Goal: Submit feedback/report problem

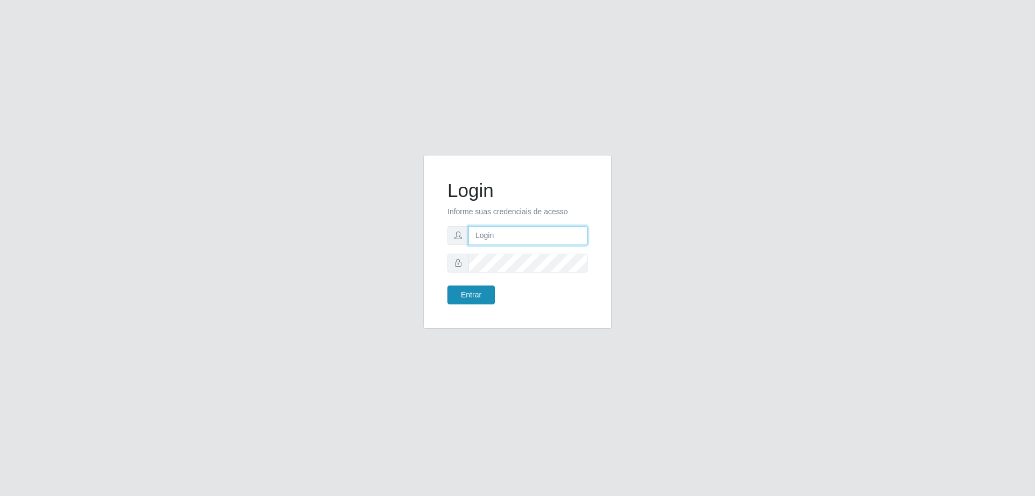
type input "mayara@frigomaster"
click at [470, 288] on button "Entrar" at bounding box center [471, 294] width 47 height 19
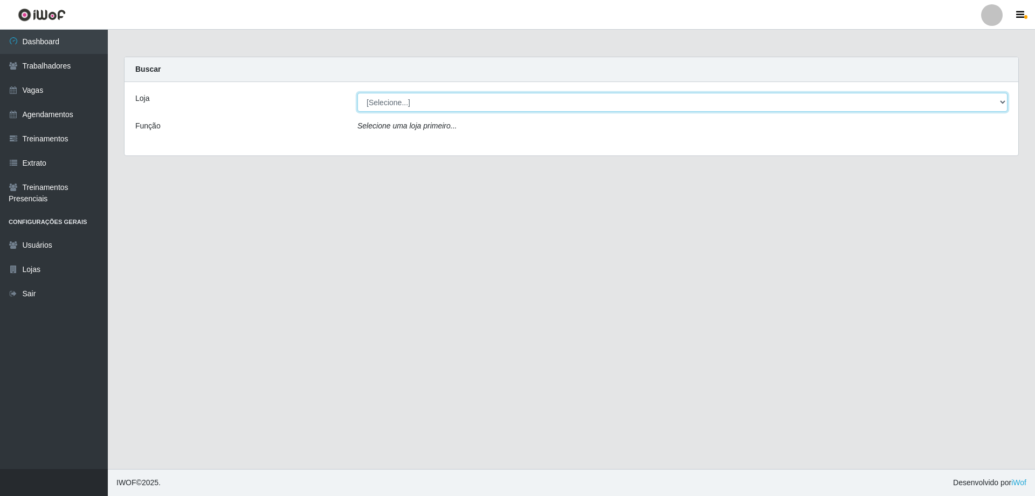
click at [560, 102] on select "[Selecione...] FrigoMaster" at bounding box center [682, 102] width 650 height 19
select select "392"
click at [357, 93] on select "[Selecione...] FrigoMaster" at bounding box center [682, 102] width 650 height 19
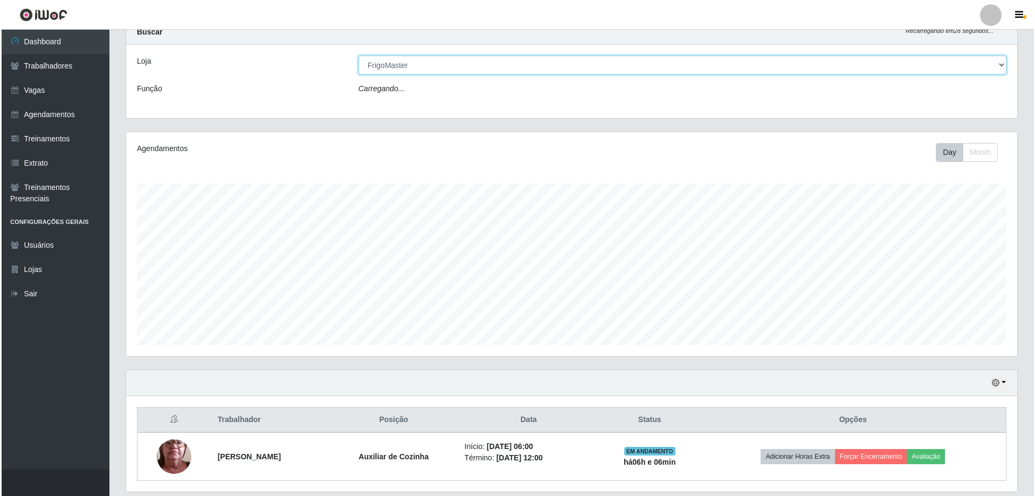
scroll to position [73, 0]
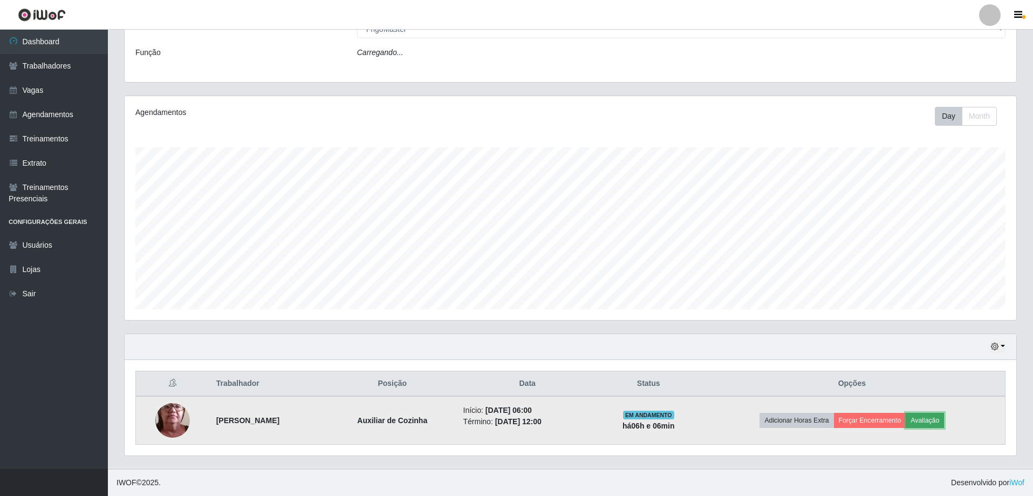
click at [931, 419] on button "Avaliação" at bounding box center [924, 419] width 38 height 15
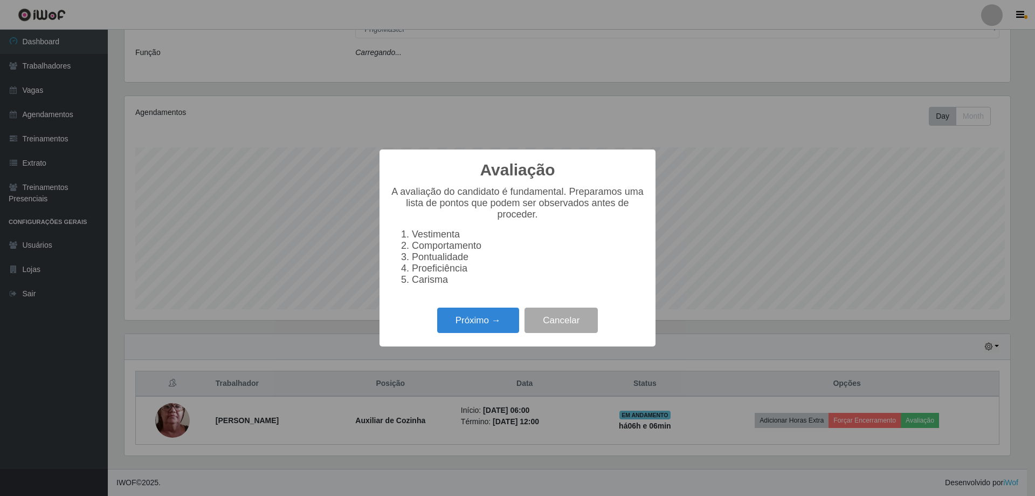
scroll to position [224, 886]
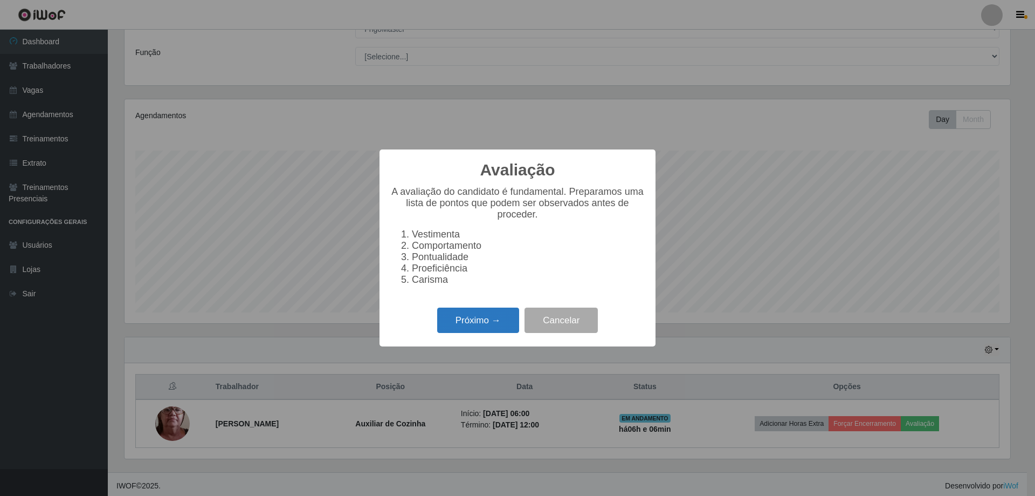
click at [457, 331] on button "Próximo →" at bounding box center [478, 319] width 82 height 25
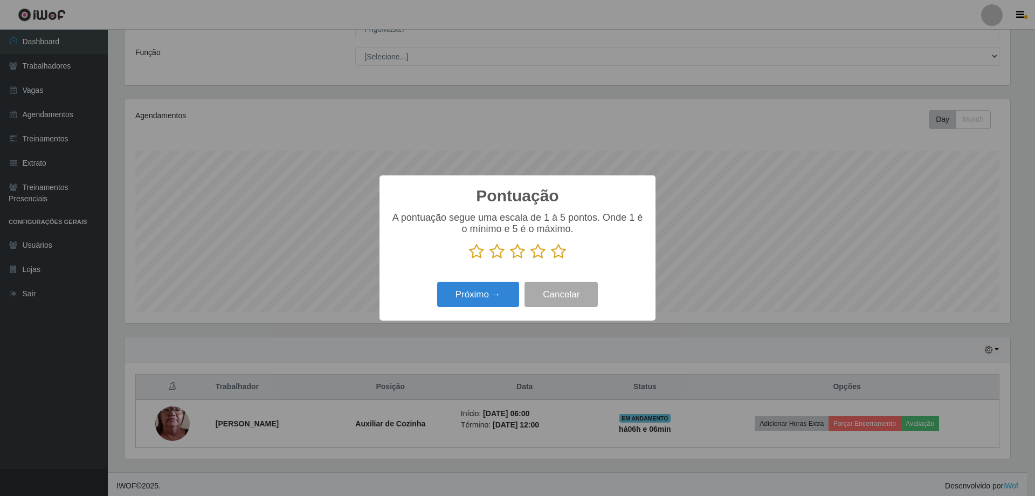
click at [477, 253] on icon at bounding box center [476, 251] width 15 height 16
click at [469, 259] on input "radio" at bounding box center [469, 259] width 0 height 0
click at [493, 298] on button "Próximo →" at bounding box center [478, 293] width 82 height 25
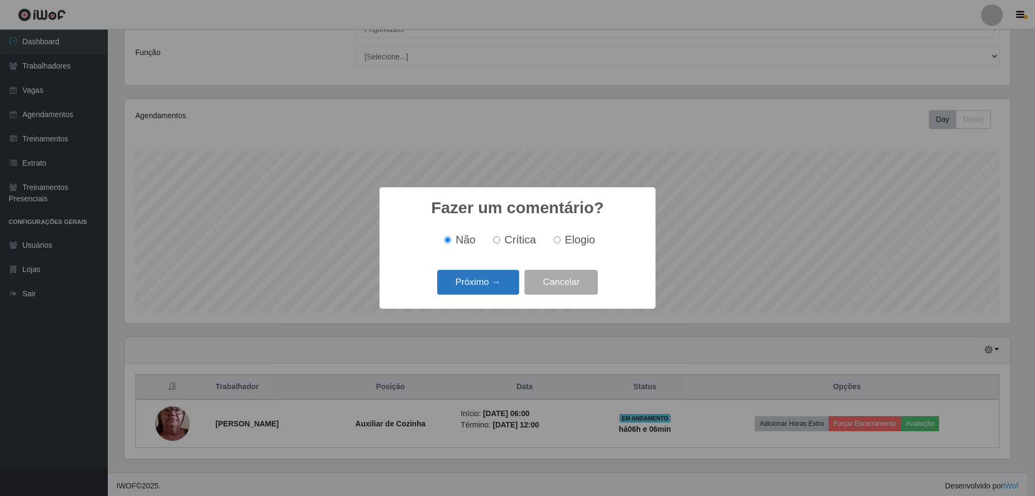
click at [491, 284] on button "Próximo →" at bounding box center [478, 282] width 82 height 25
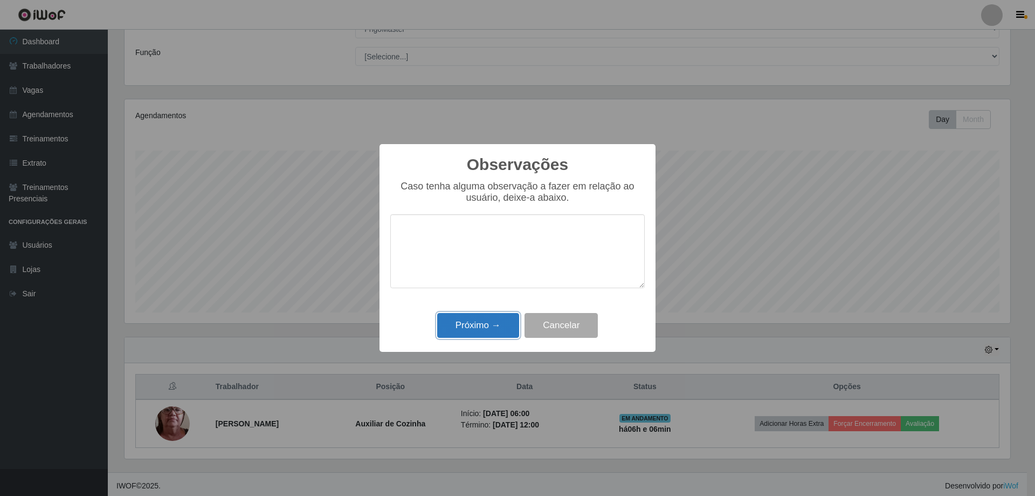
click at [506, 325] on button "Próximo →" at bounding box center [478, 325] width 82 height 25
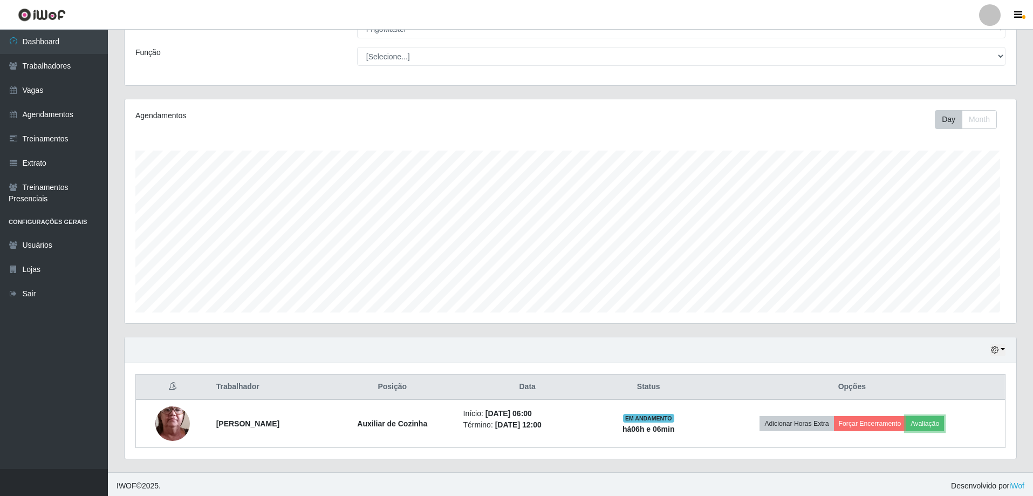
scroll to position [224, 891]
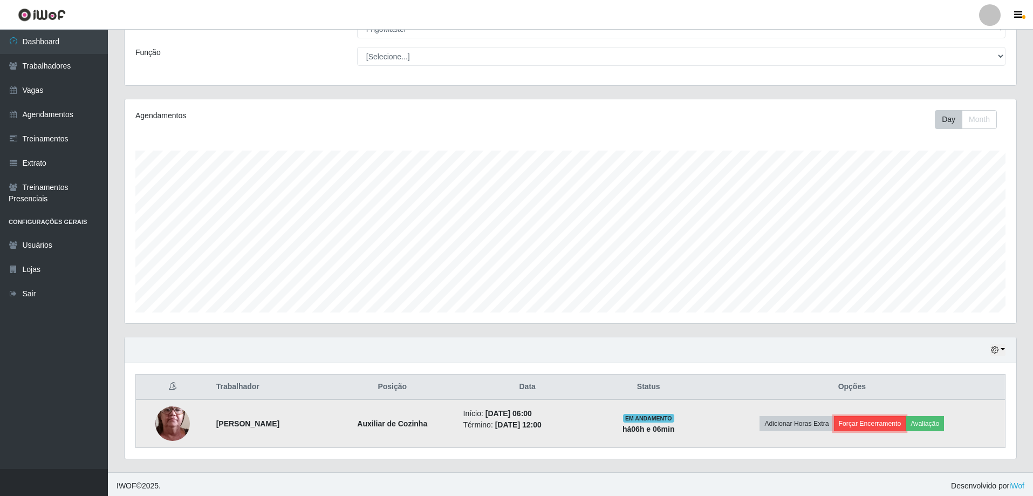
click at [882, 430] on button "Forçar Encerramento" at bounding box center [870, 423] width 72 height 15
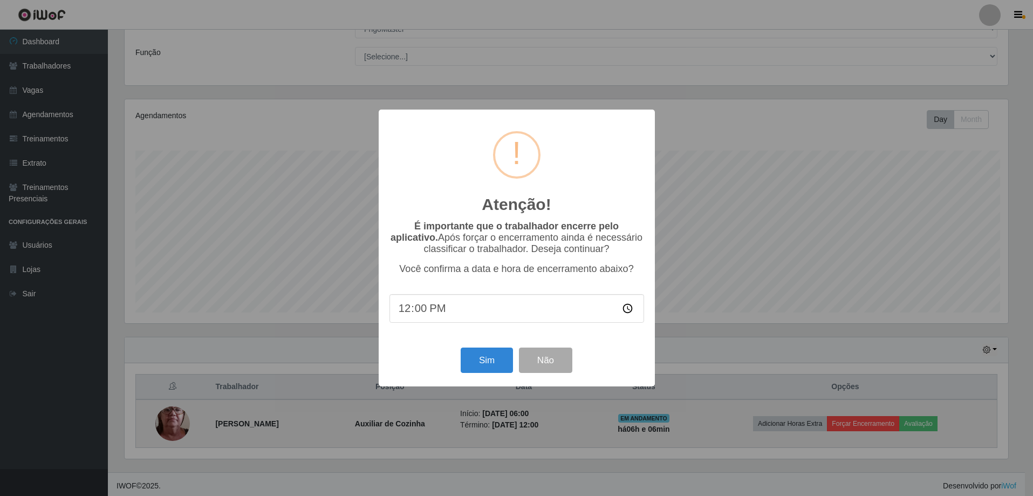
scroll to position [224, 886]
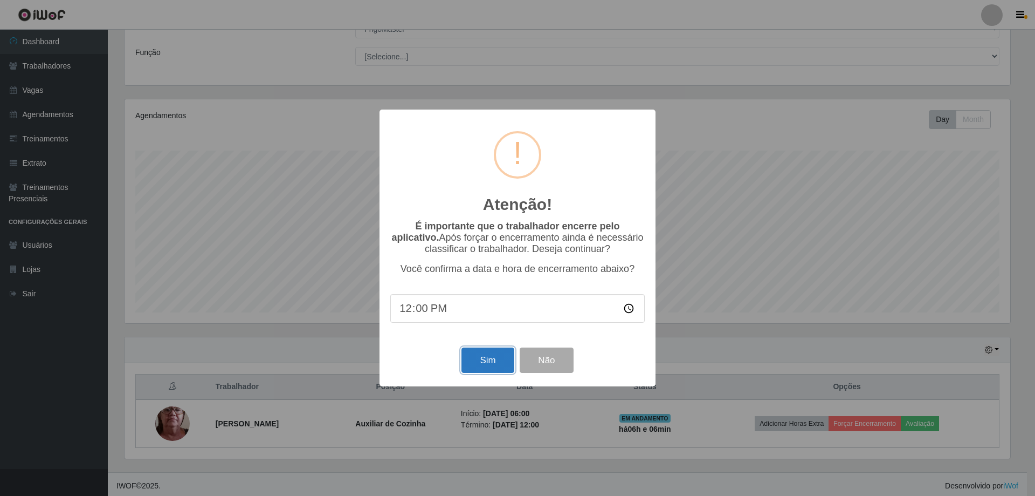
click at [491, 355] on button "Sim" at bounding box center [488, 359] width 52 height 25
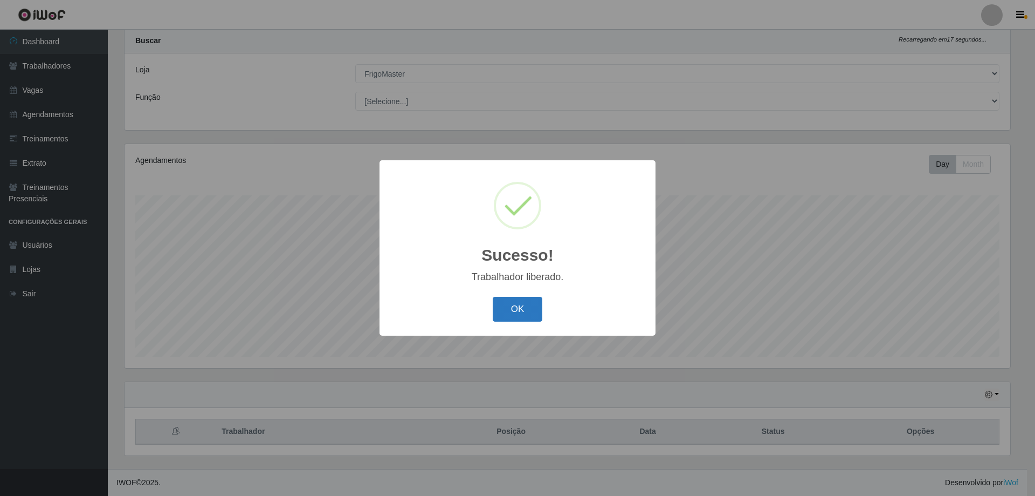
click at [506, 313] on button "OK" at bounding box center [518, 309] width 50 height 25
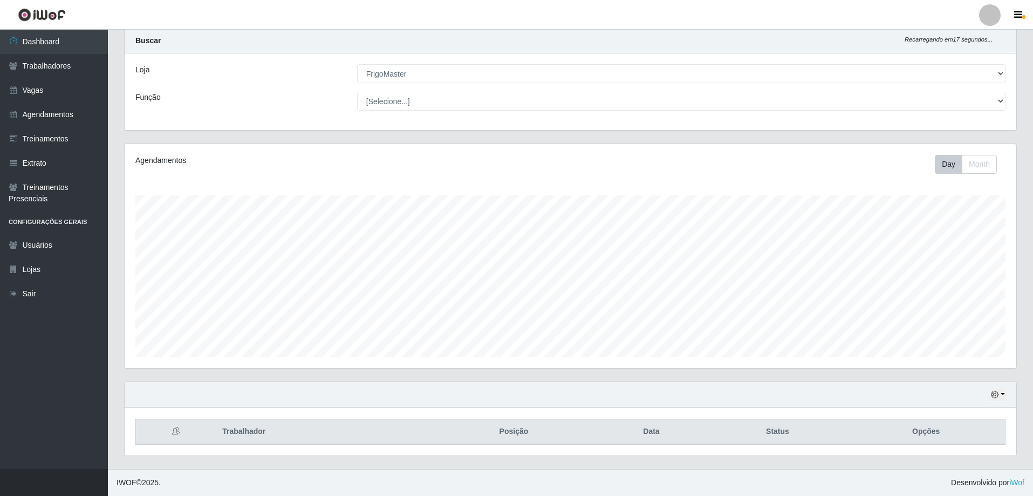
scroll to position [224, 891]
